Goal: Transaction & Acquisition: Register for event/course

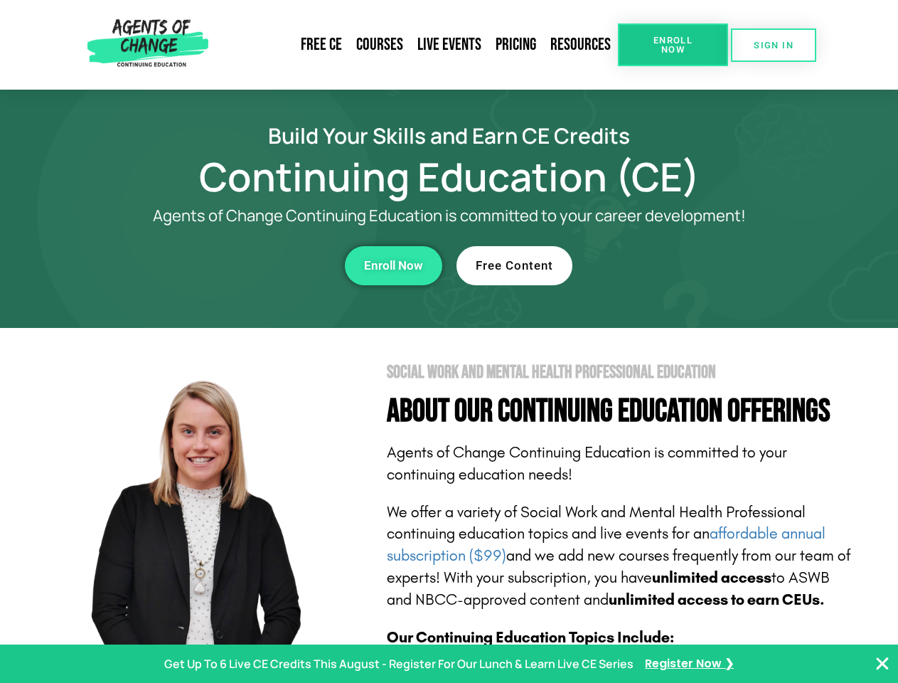
click at [449, 341] on section "Social Work and Mental Health Professional Education About Our Continuing Educa…" at bounding box center [449, 626] width 898 height 597
click at [673, 45] on span "Enroll Now" at bounding box center [673, 45] width 65 height 18
click at [774, 45] on span "SIGN IN" at bounding box center [774, 45] width 40 height 9
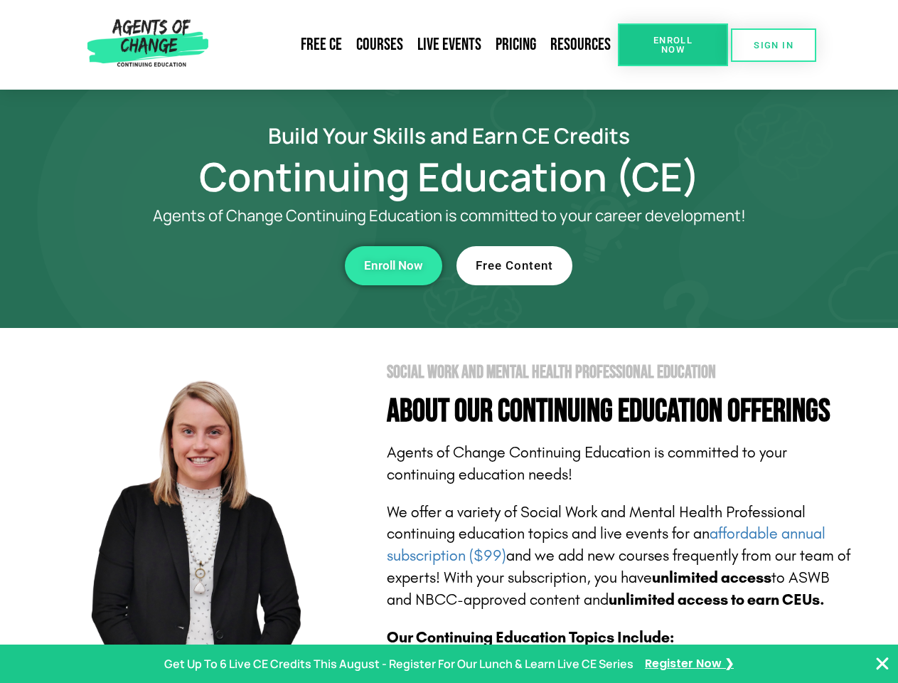
click at [247, 265] on div "Enroll Now" at bounding box center [246, 265] width 391 height 39
click at [393, 265] on span "Enroll Now" at bounding box center [393, 266] width 59 height 12
click at [652, 265] on div "Free Content" at bounding box center [652, 265] width 391 height 39
